Goal: Book appointment/travel/reservation

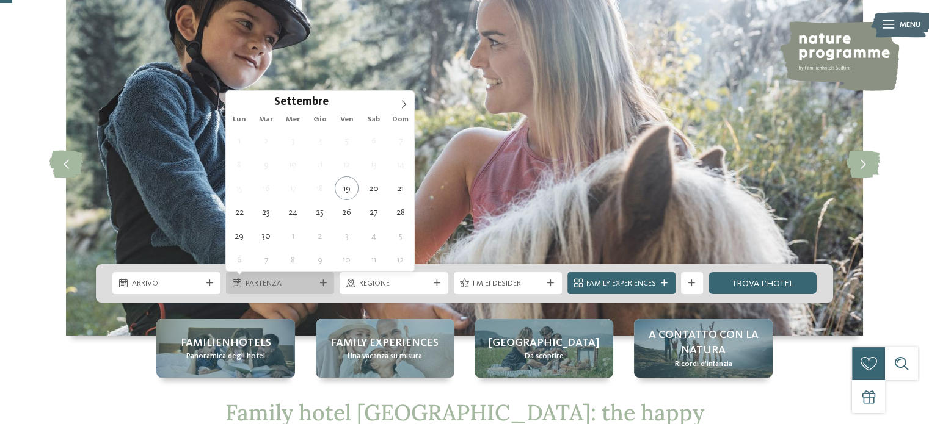
click at [278, 284] on span "Partenza" at bounding box center [280, 283] width 70 height 11
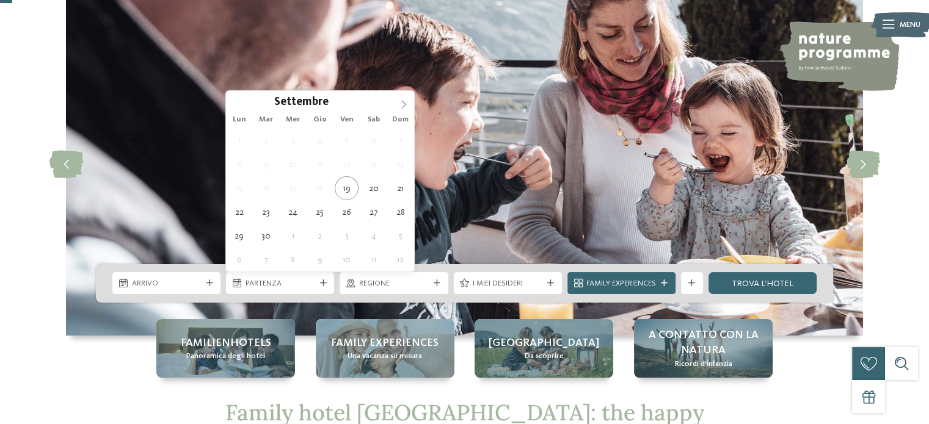
click at [403, 106] on icon at bounding box center [403, 105] width 4 height 8
type input "****"
click at [403, 106] on icon at bounding box center [403, 105] width 4 height 8
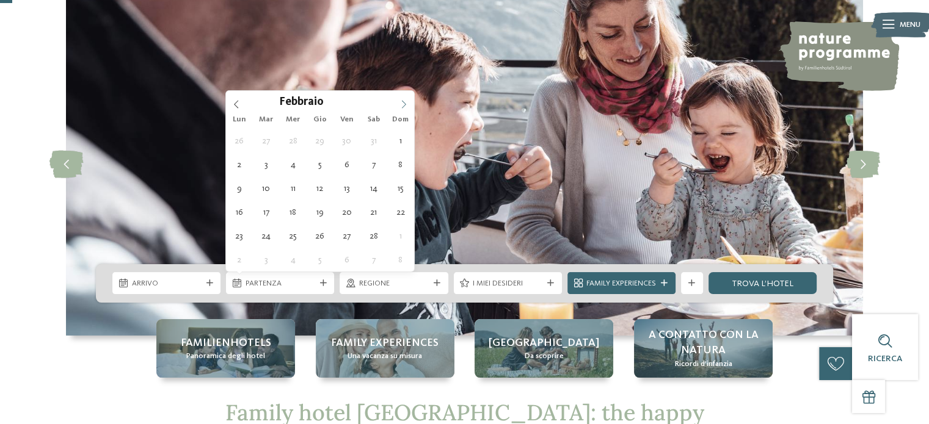
click at [403, 106] on icon at bounding box center [403, 105] width 4 height 8
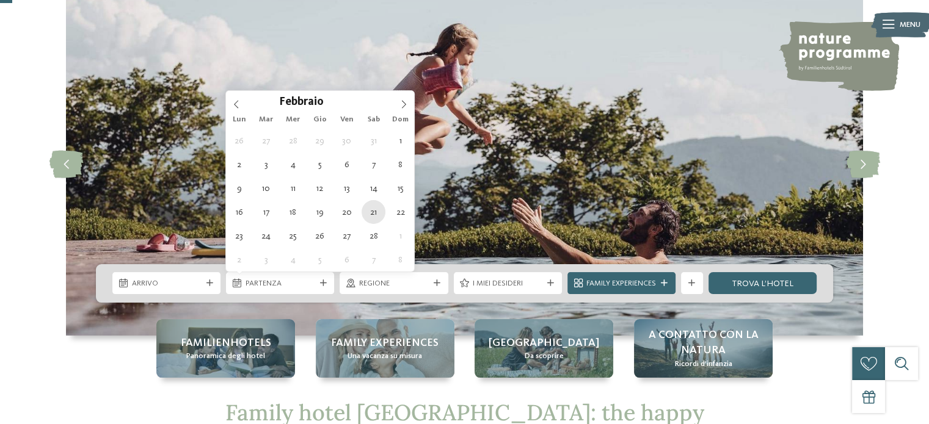
type div "[DATE]"
type input "****"
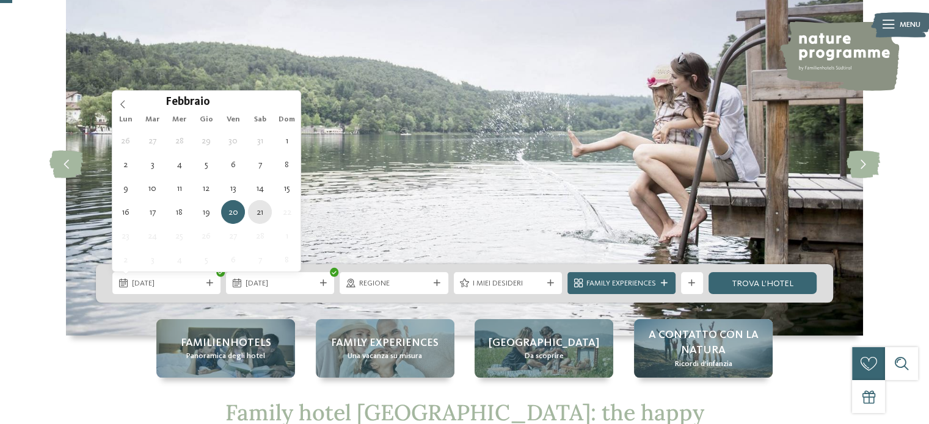
type div "[DATE]"
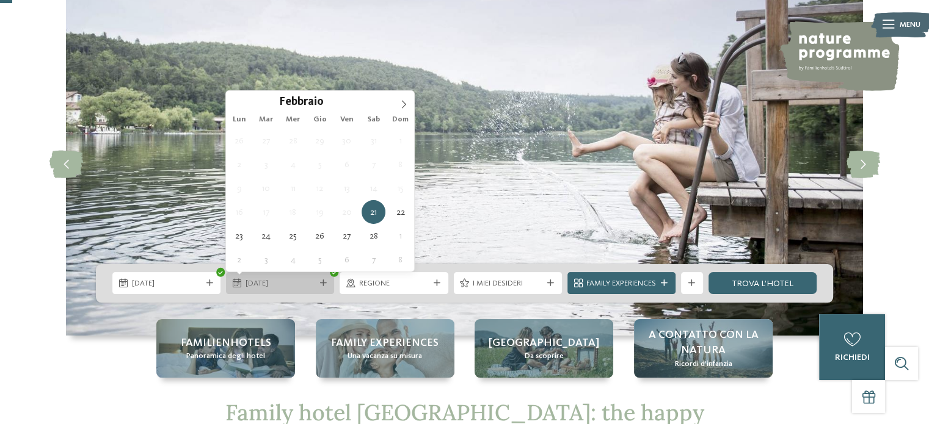
click at [278, 283] on span "[DATE]" at bounding box center [280, 283] width 70 height 11
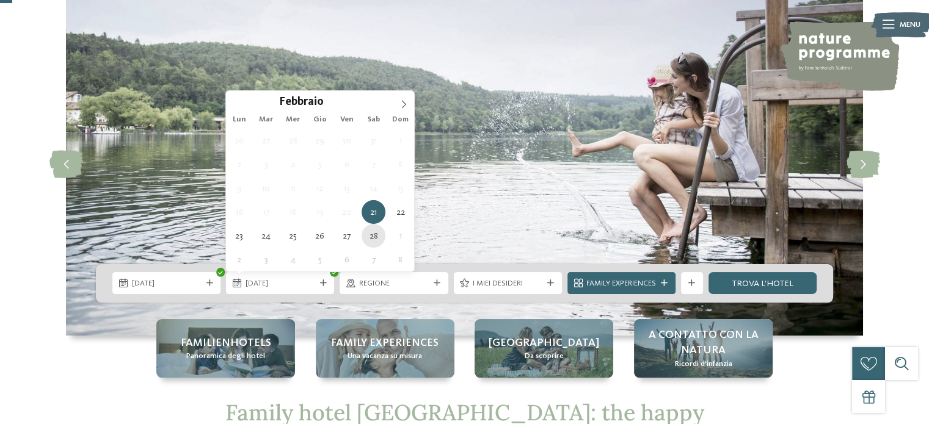
type div "[DATE]"
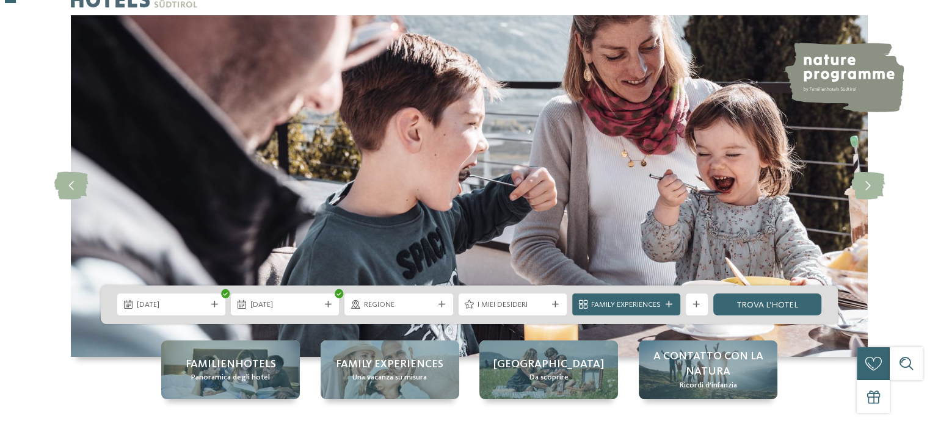
scroll to position [122, 0]
